Goal: Information Seeking & Learning: Learn about a topic

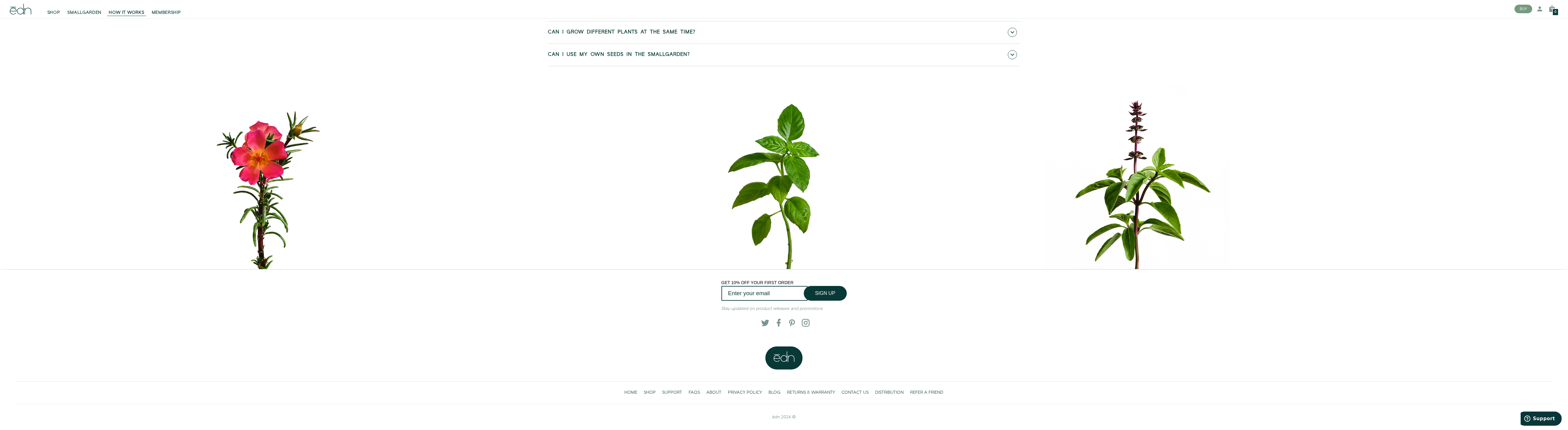
scroll to position [4037, 0]
click at [781, 387] on link "BLOG" at bounding box center [775, 393] width 18 height 13
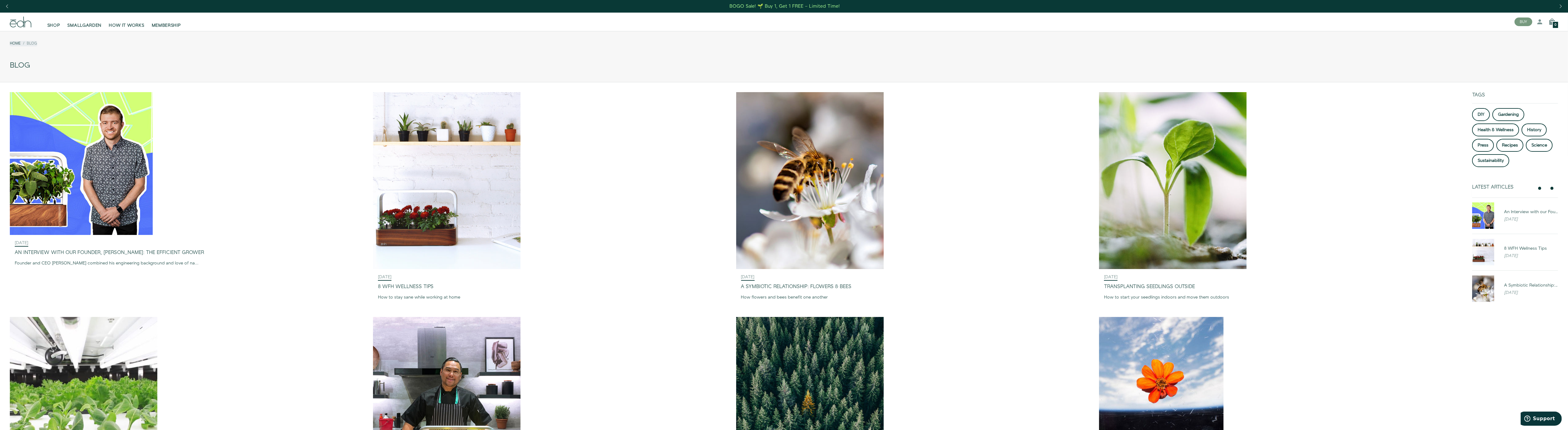
click at [781, 387] on img at bounding box center [809, 406] width 147 height 177
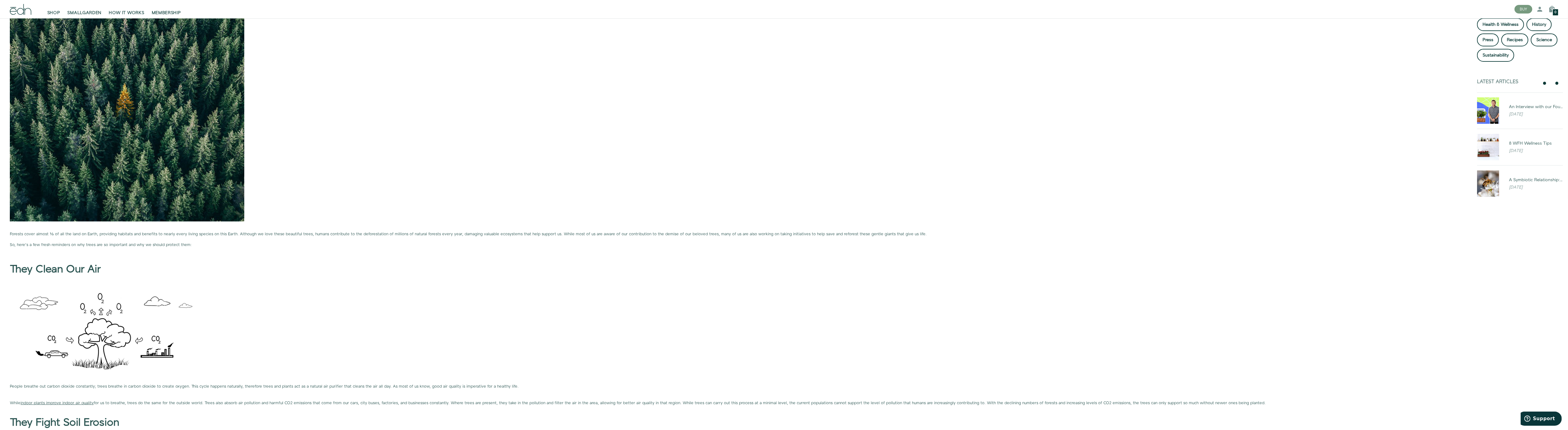
scroll to position [4, 0]
